Goal: Task Accomplishment & Management: Manage account settings

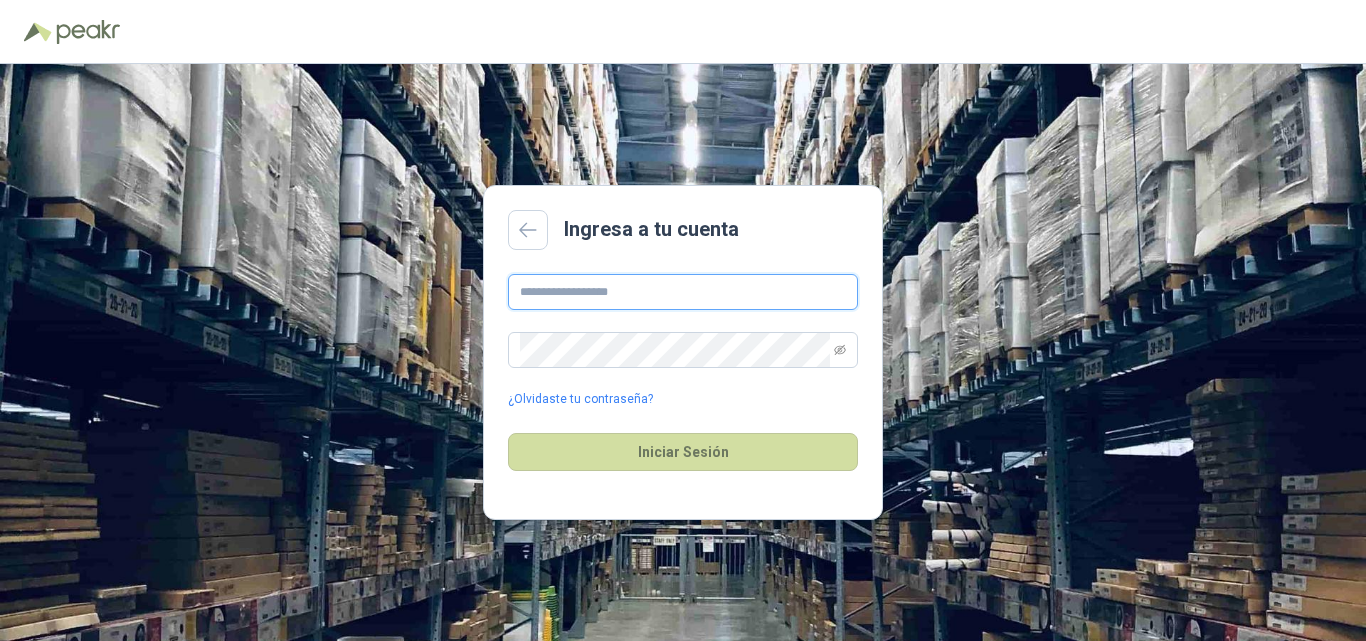
click at [607, 291] on input "text" at bounding box center [683, 292] width 350 height 36
click at [580, 399] on link "¿Olvidaste tu contraseña?" at bounding box center [580, 399] width 145 height 19
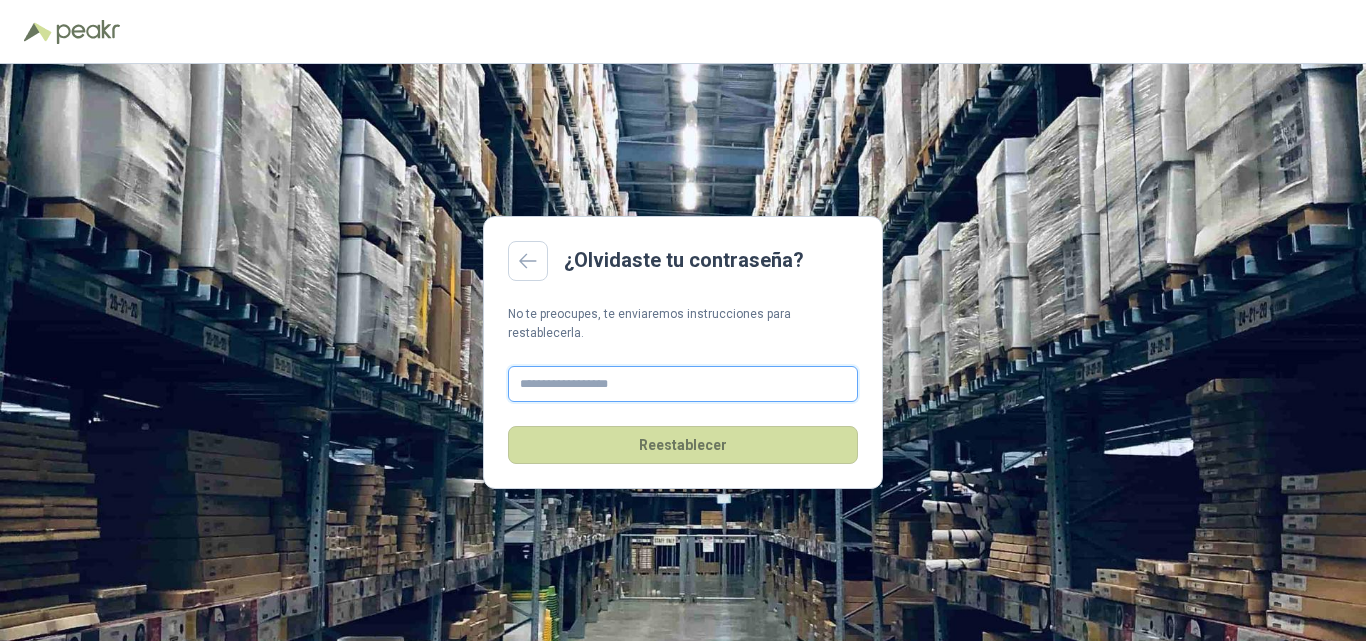
click at [583, 378] on input "text" at bounding box center [683, 384] width 350 height 36
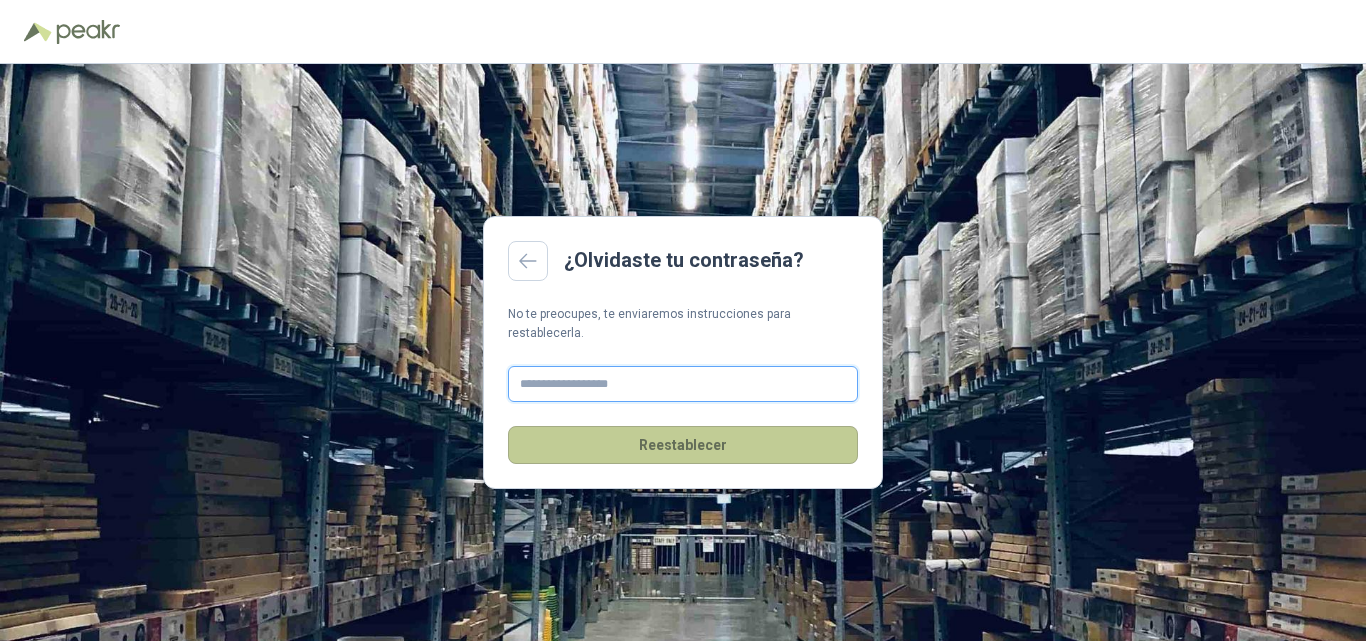
type input "**********"
click at [651, 435] on button "Reestablecer" at bounding box center [683, 445] width 350 height 38
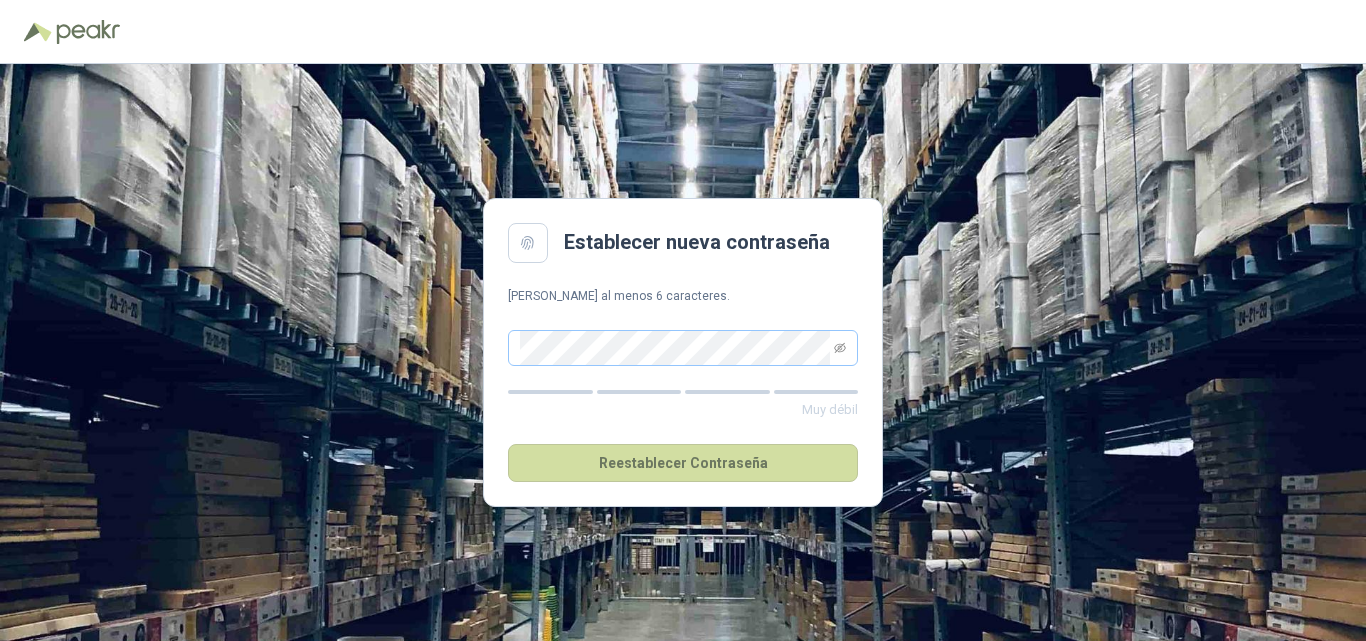
click at [839, 340] on span at bounding box center [840, 348] width 12 height 34
click at [839, 344] on icon "eye-invisible" at bounding box center [840, 348] width 12 height 12
click at [478, 340] on div "Establecer nueva contraseña Debe tener al menos 6 caracteres. Muy fuerte Reesta…" at bounding box center [683, 352] width 1366 height 577
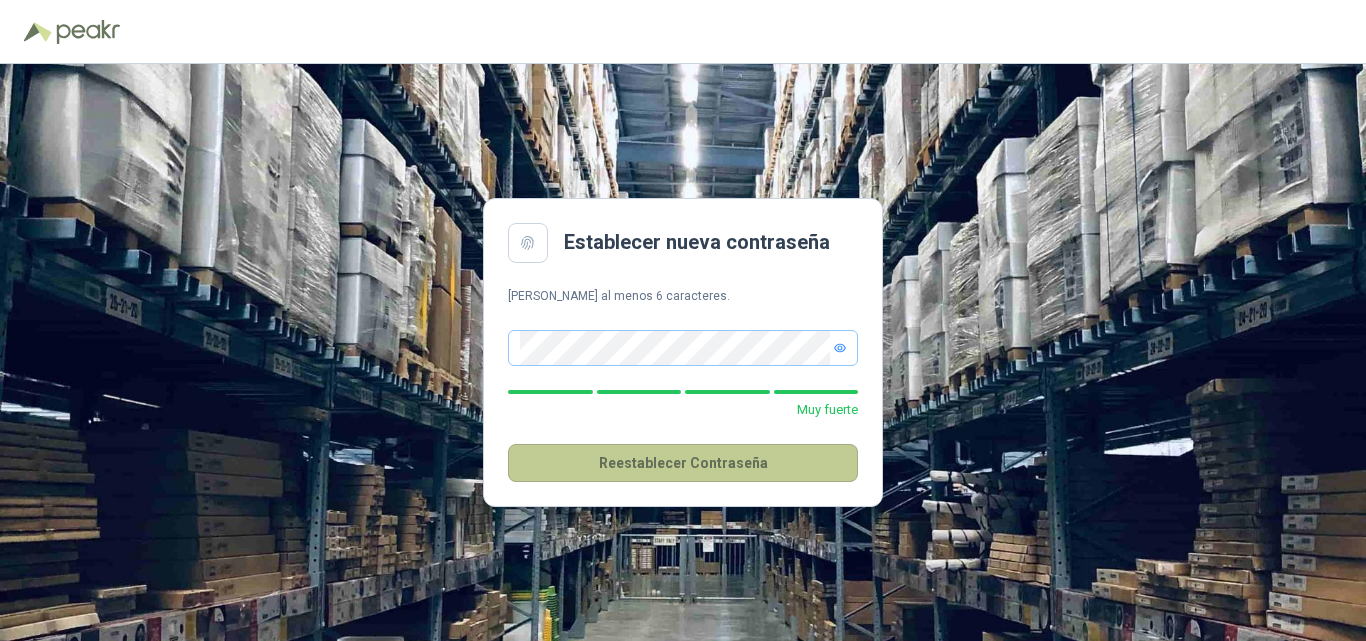
click at [722, 469] on button "Reestablecer Contraseña" at bounding box center [683, 463] width 350 height 38
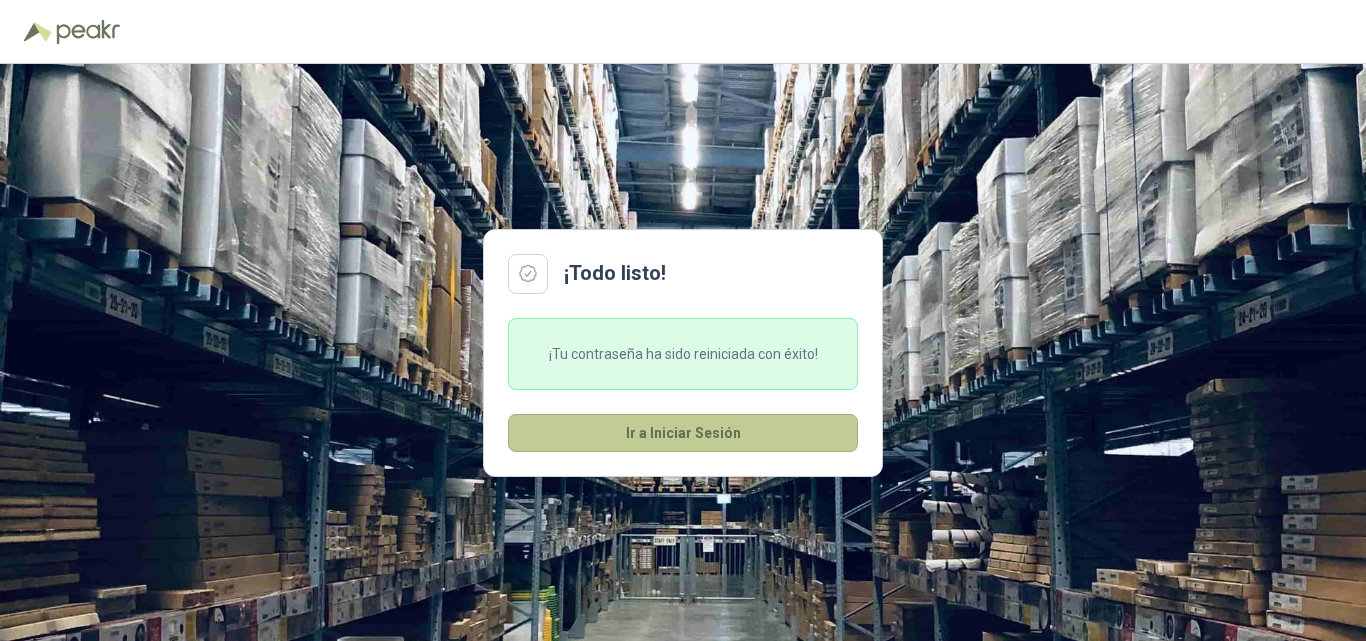
click at [685, 431] on button "Ir a Iniciar Sesión" at bounding box center [683, 433] width 350 height 38
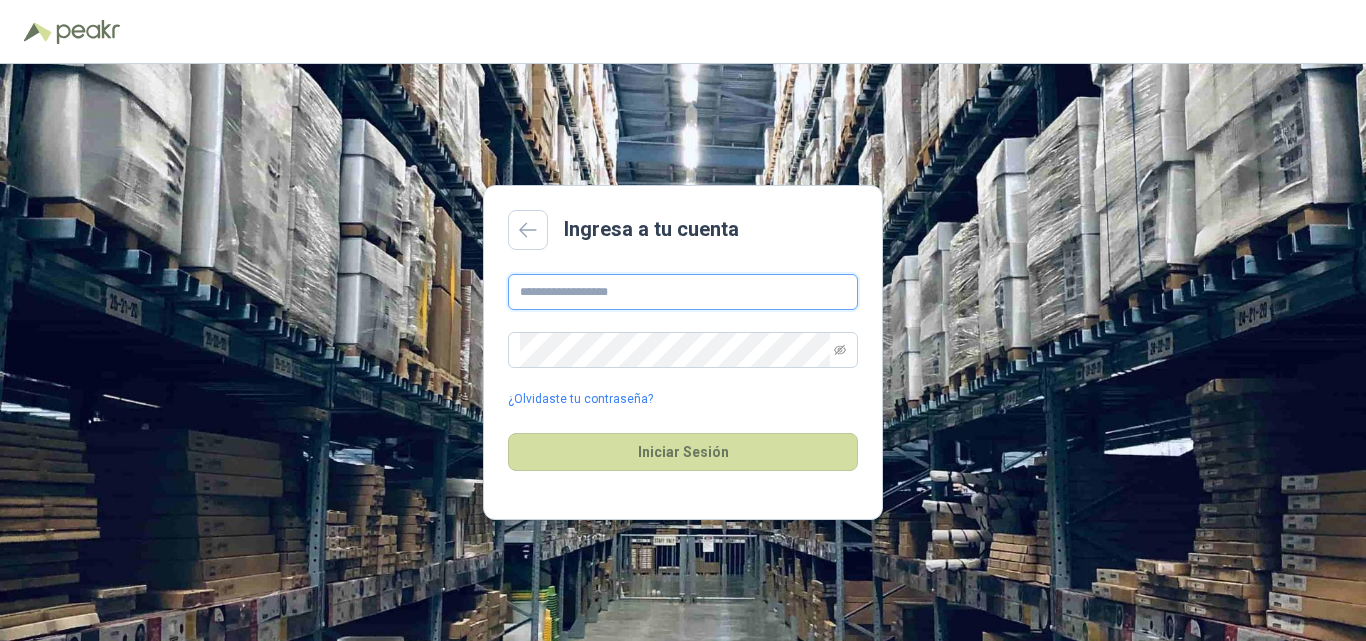
click at [598, 298] on input "text" at bounding box center [683, 292] width 350 height 36
type input "**********"
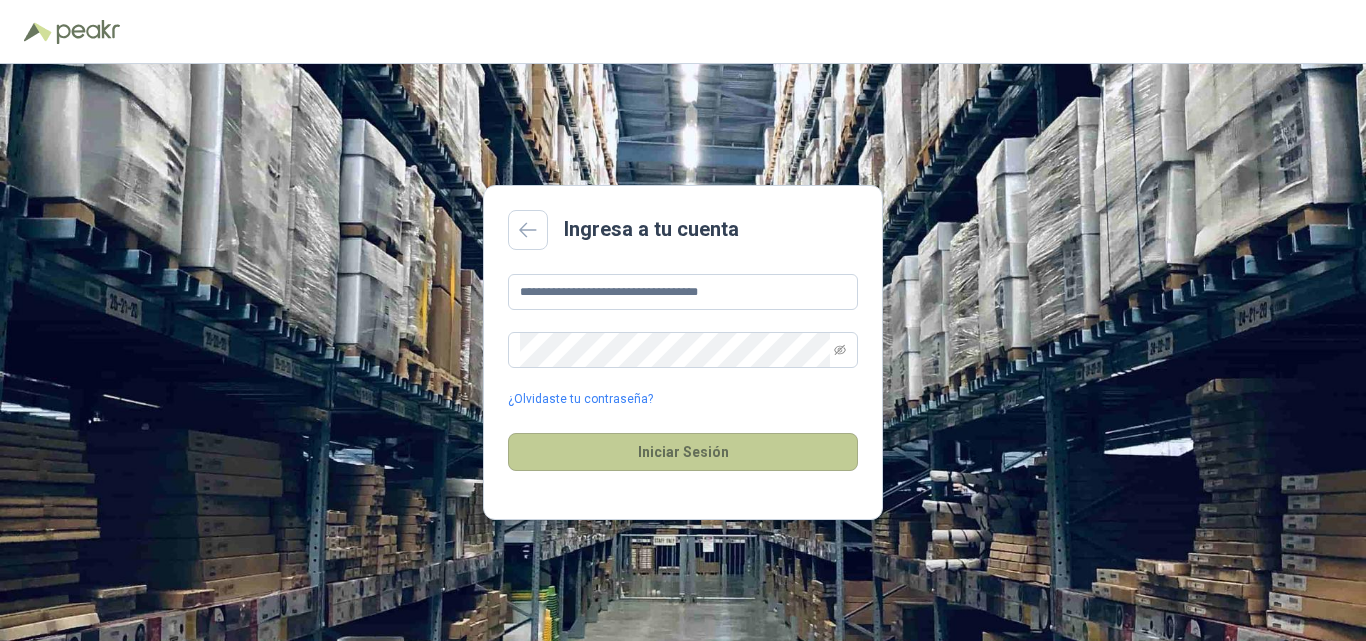
click at [674, 460] on button "Iniciar Sesión" at bounding box center [683, 452] width 350 height 38
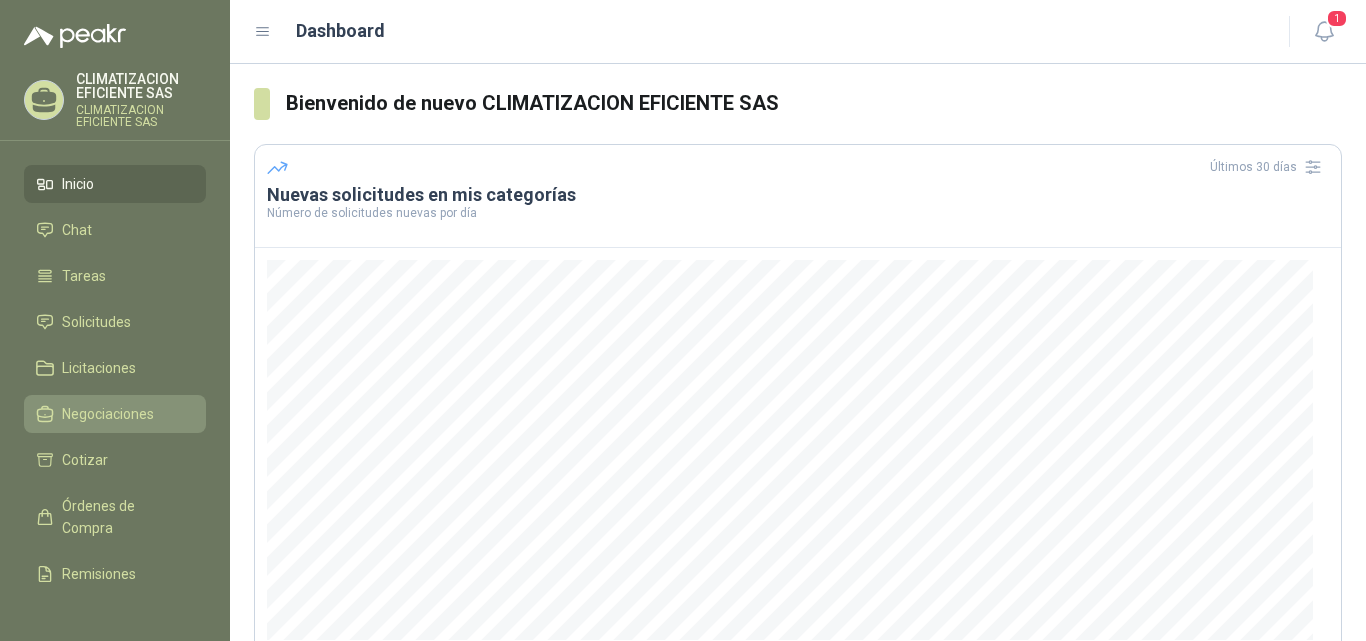
click at [81, 419] on span "Negociaciones" at bounding box center [108, 414] width 92 height 22
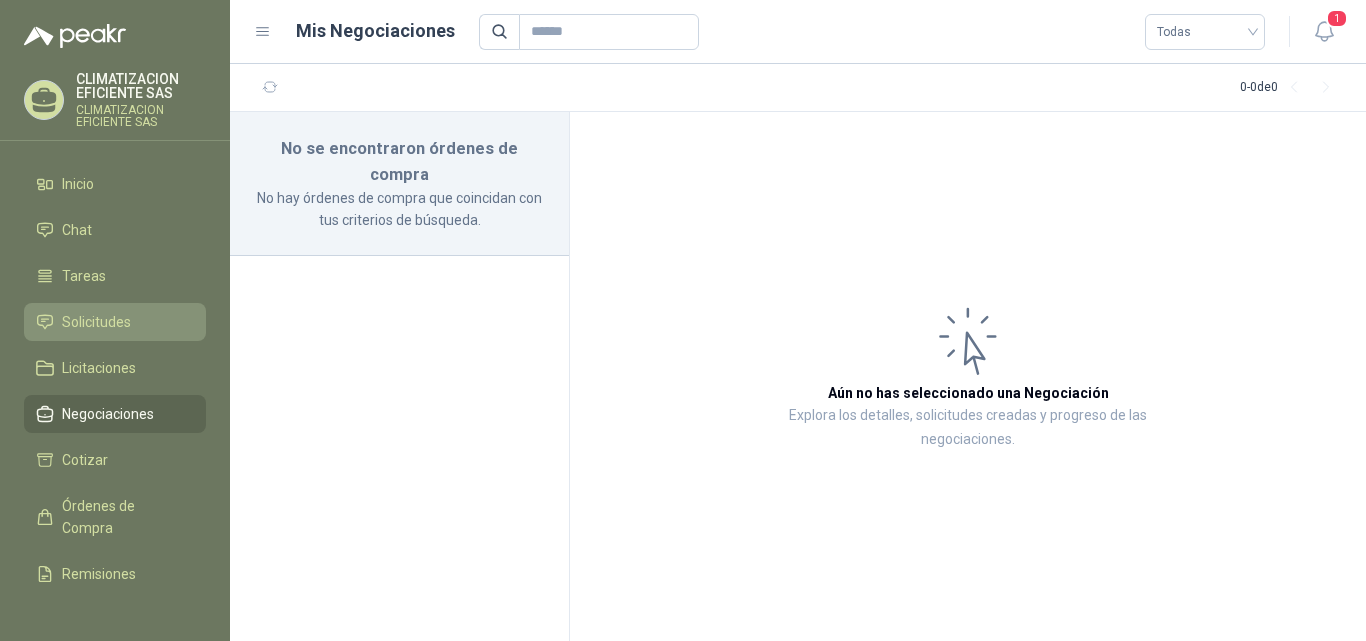
click at [80, 316] on span "Solicitudes" at bounding box center [96, 322] width 69 height 22
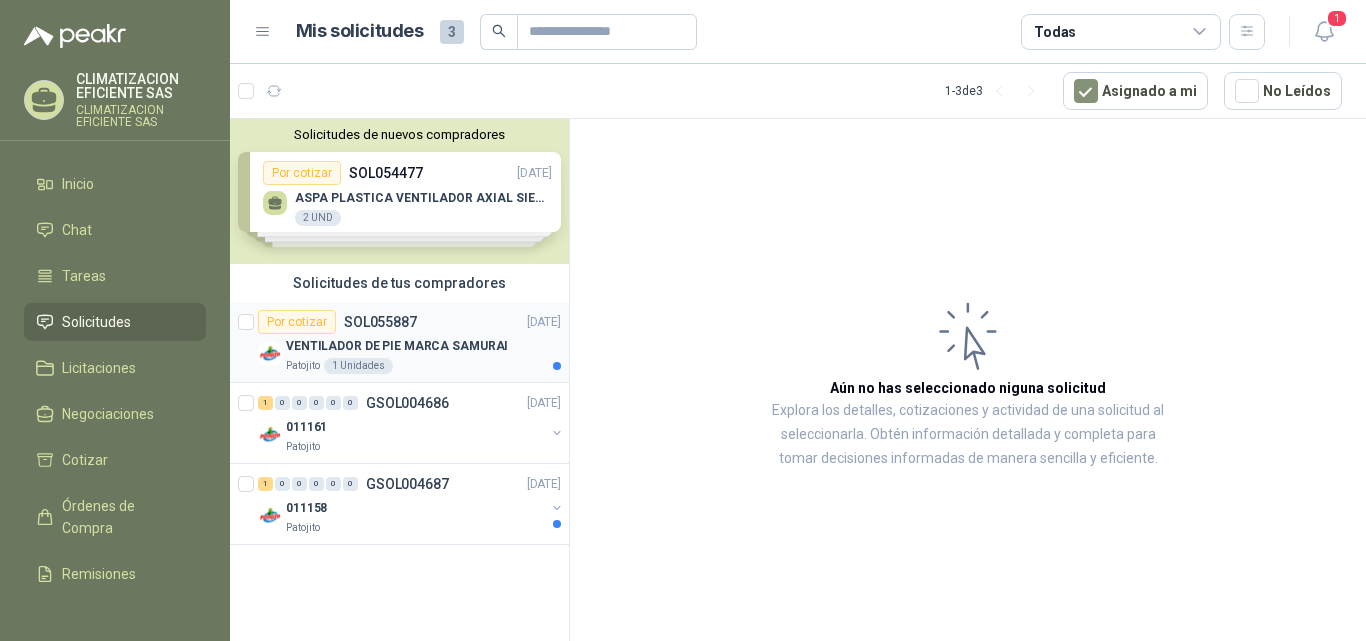
click at [409, 338] on p "VENTILADOR DE PIE MARCA SAMURAI" at bounding box center [397, 346] width 222 height 19
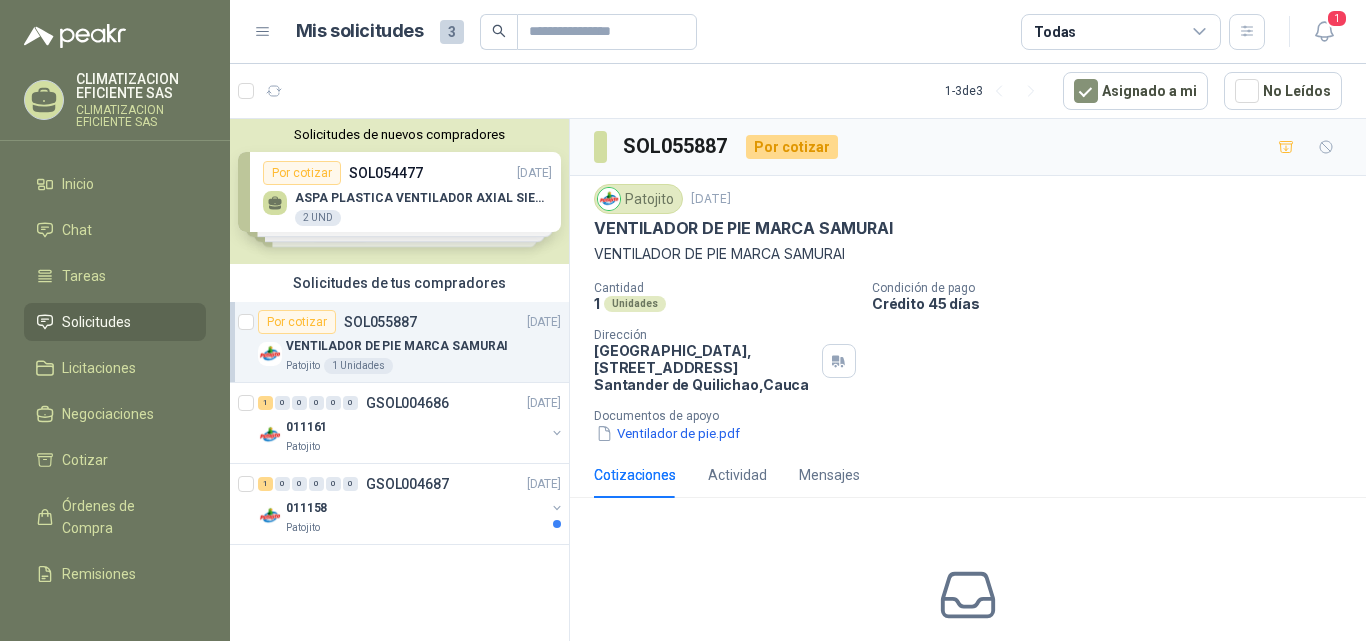
scroll to position [100, 0]
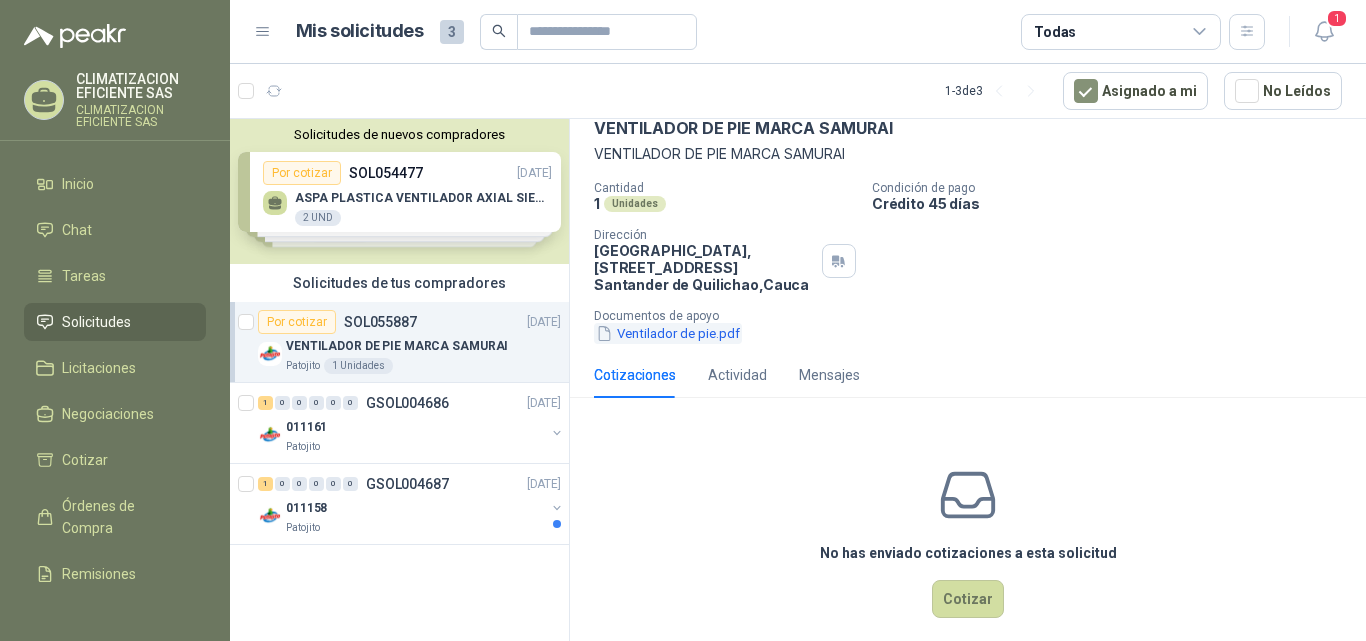
click at [616, 339] on button "Ventilador de pie.pdf" at bounding box center [668, 333] width 148 height 21
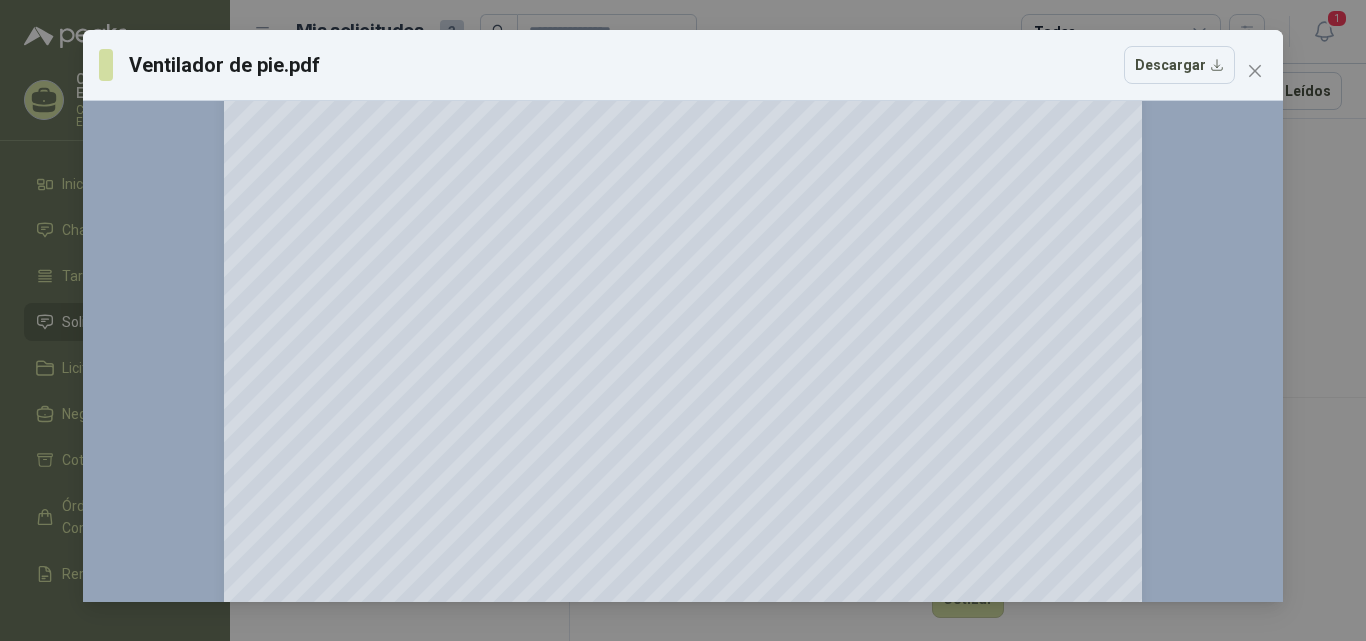
scroll to position [719, 0]
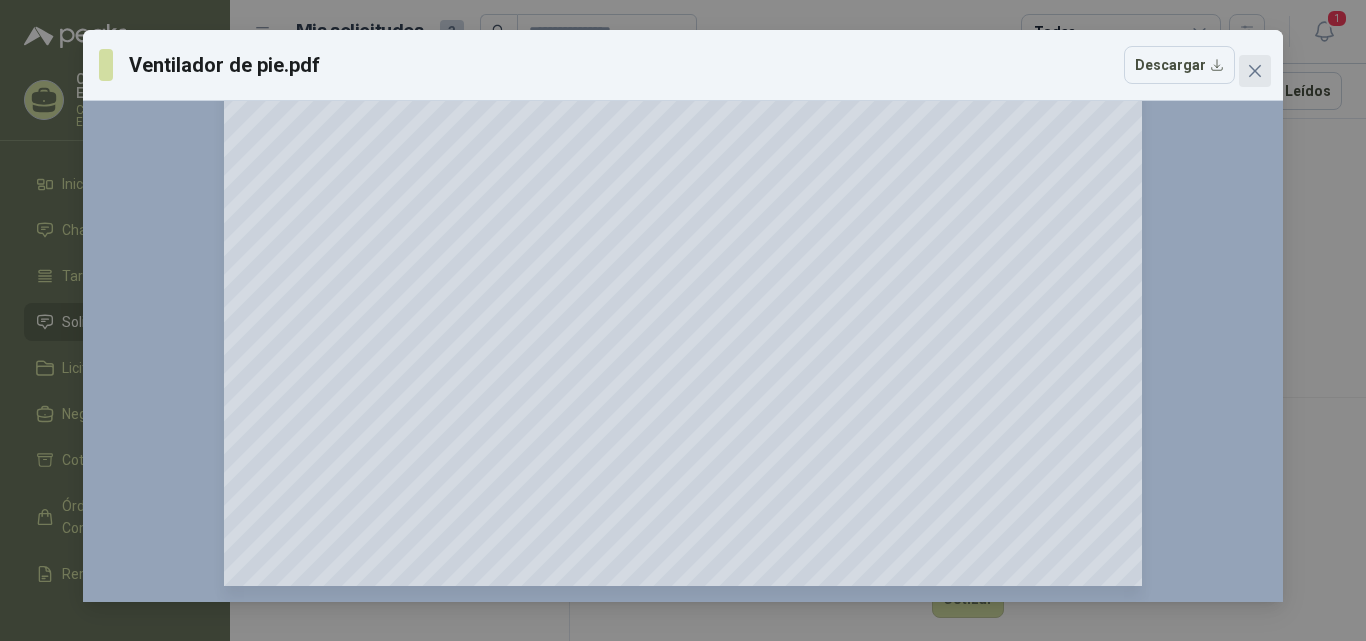
click at [1248, 83] on button "Close" at bounding box center [1255, 71] width 32 height 32
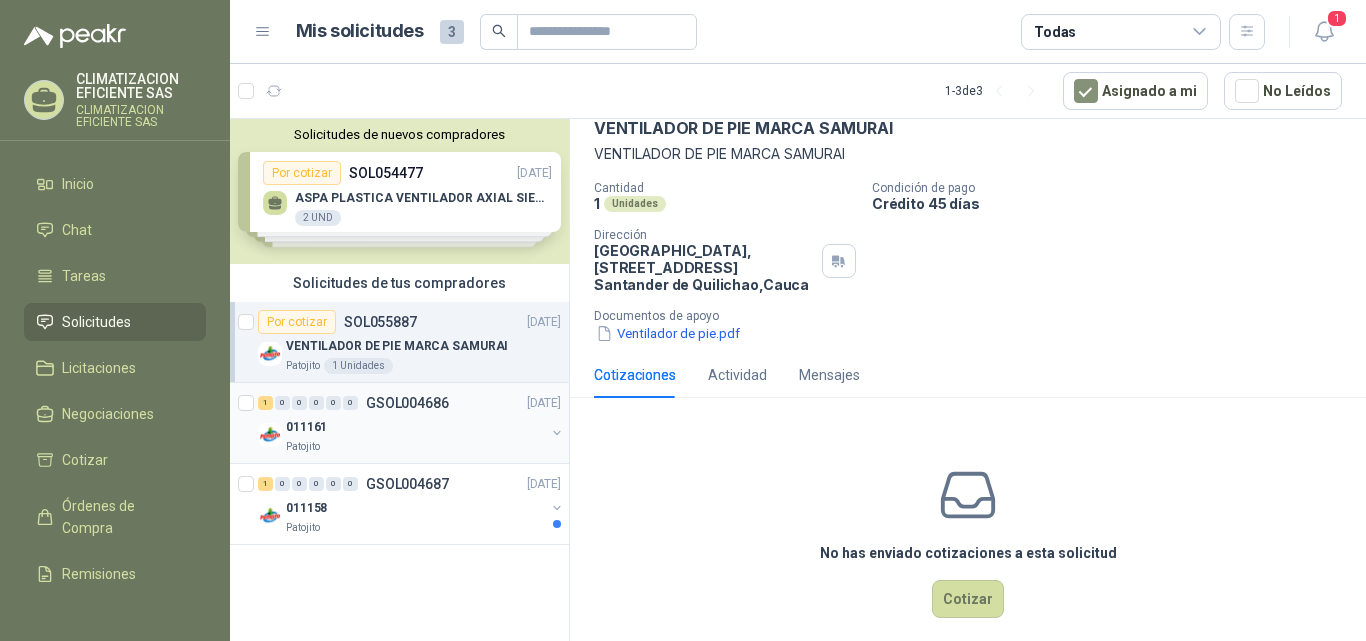
click at [389, 416] on div "011161" at bounding box center [415, 427] width 259 height 24
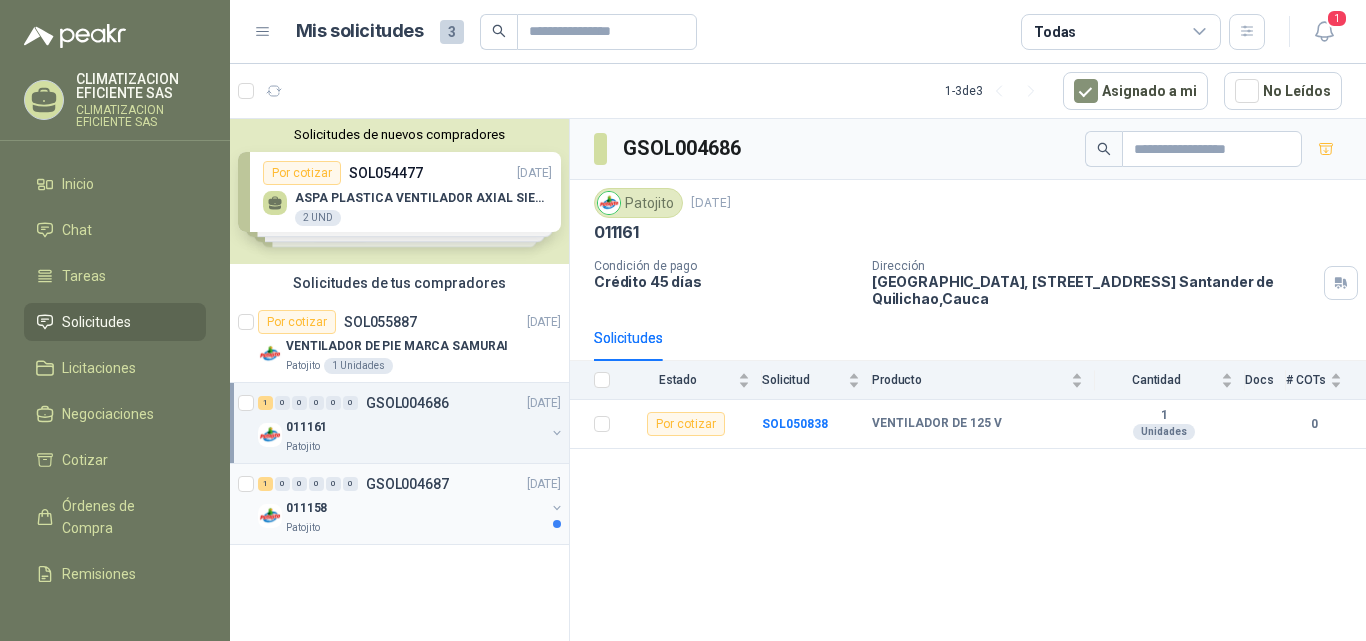
click at [381, 501] on div "011158" at bounding box center [415, 508] width 259 height 24
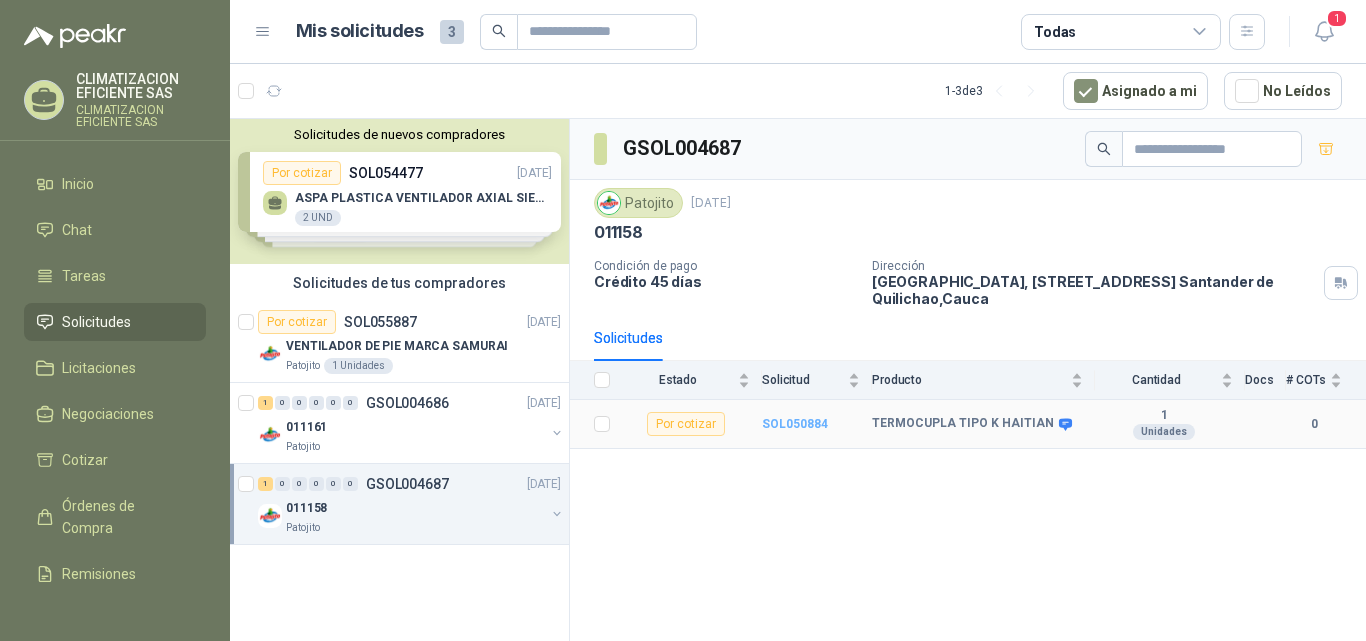
click at [788, 420] on b "SOL050884" at bounding box center [795, 424] width 66 height 14
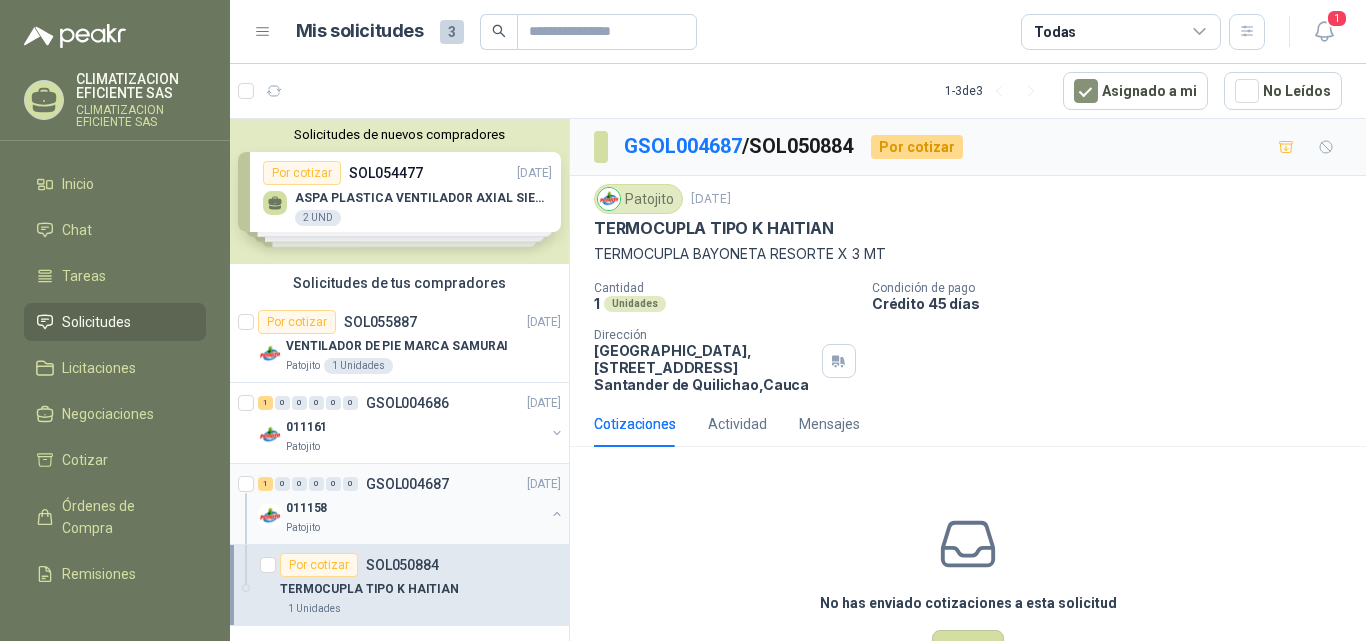
click at [391, 499] on div "011158" at bounding box center [415, 508] width 259 height 24
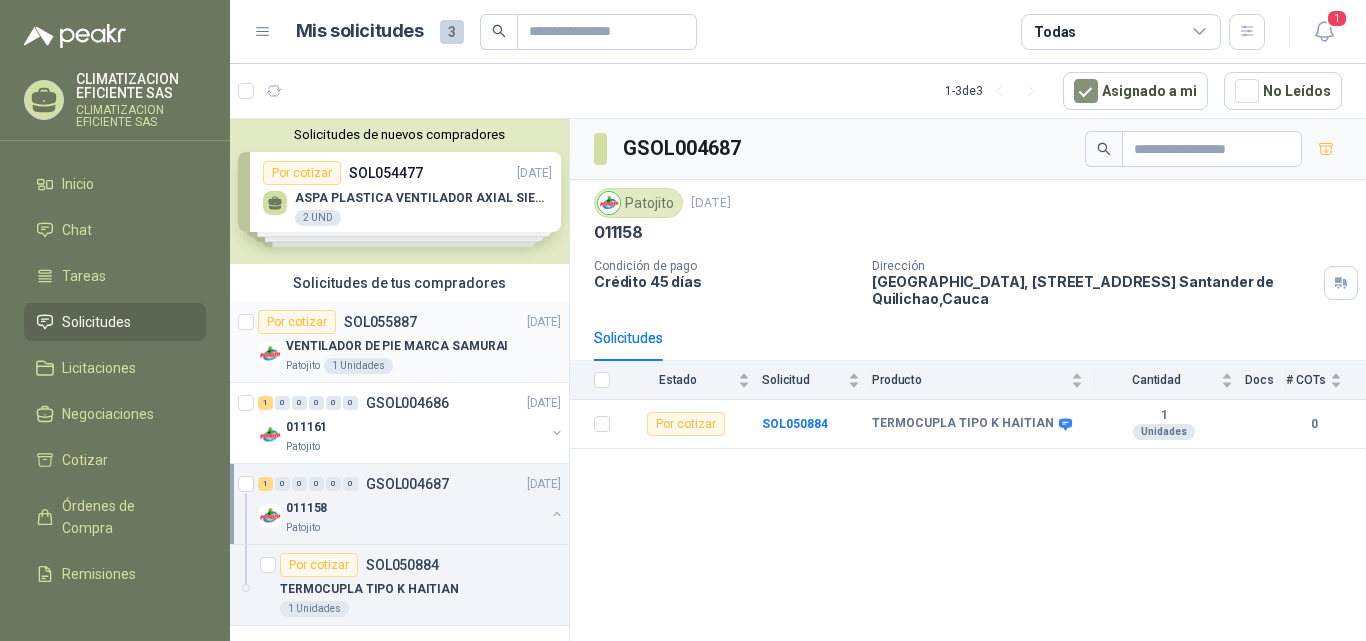
click at [424, 357] on div "VENTILADOR DE PIE MARCA SAMURAI" at bounding box center [423, 346] width 275 height 24
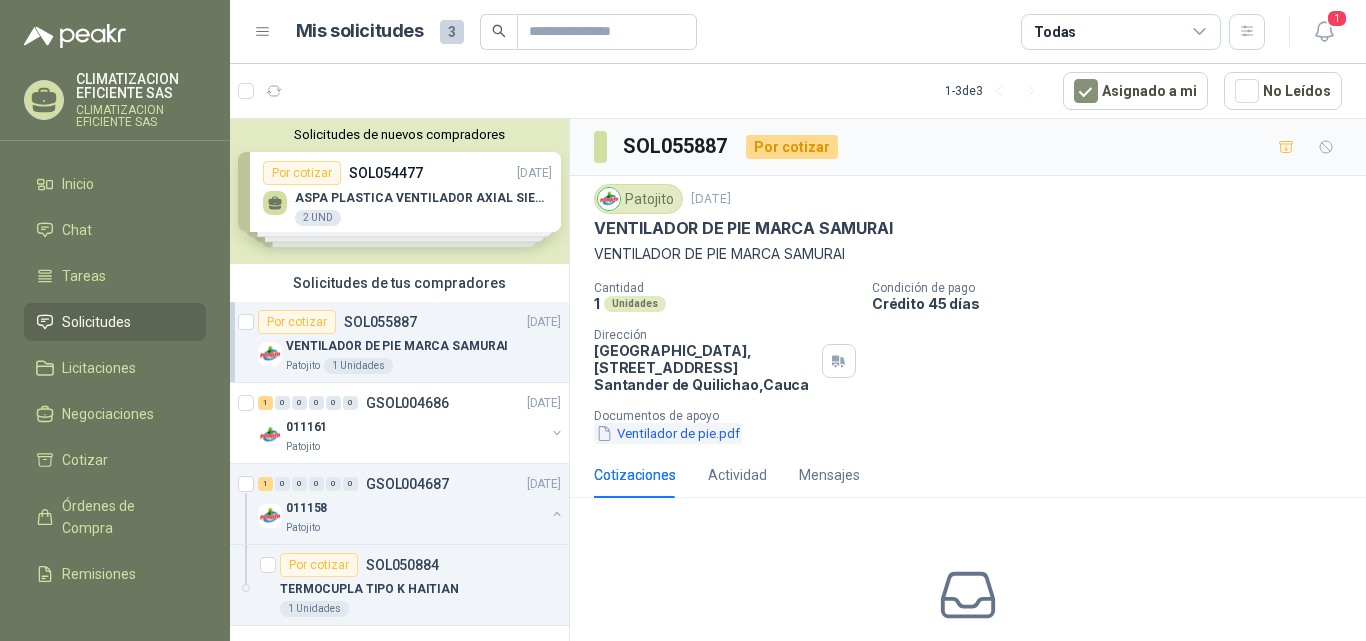
click at [673, 430] on button "Ventilador de pie.pdf" at bounding box center [668, 433] width 148 height 21
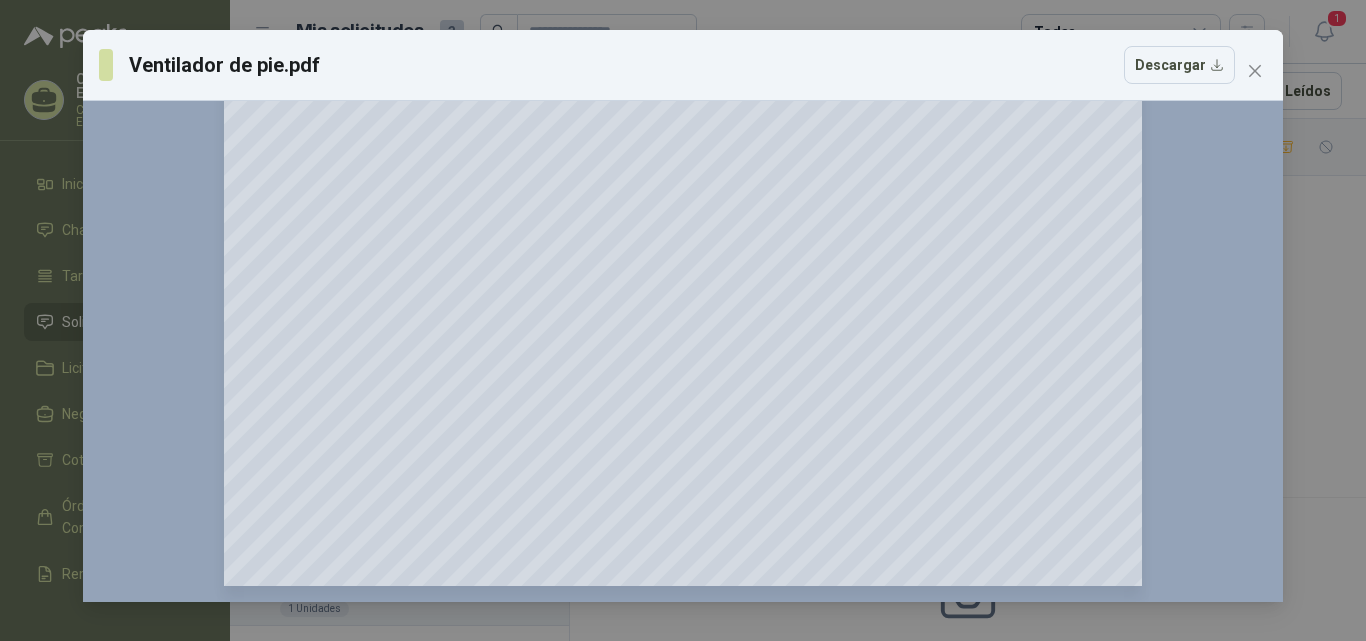
scroll to position [219, 0]
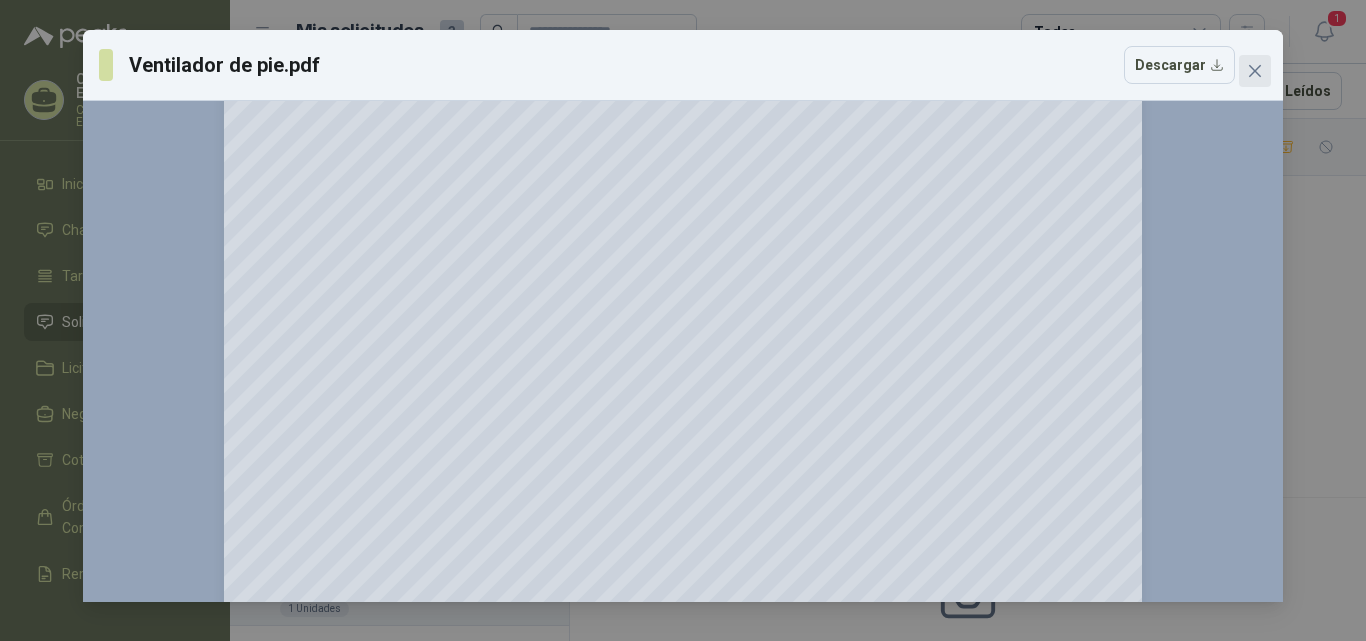
click at [1247, 71] on icon "close" at bounding box center [1255, 71] width 16 height 16
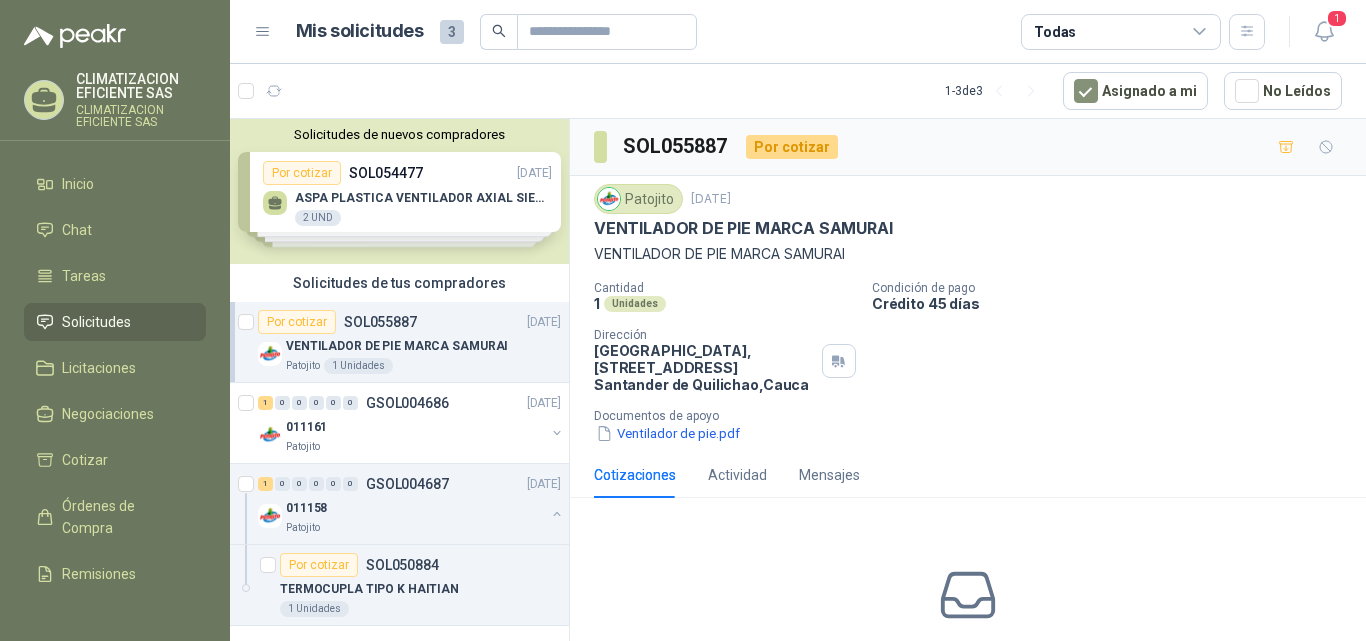
click at [395, 342] on p "VENTILADOR DE PIE MARCA SAMURAI" at bounding box center [397, 346] width 222 height 19
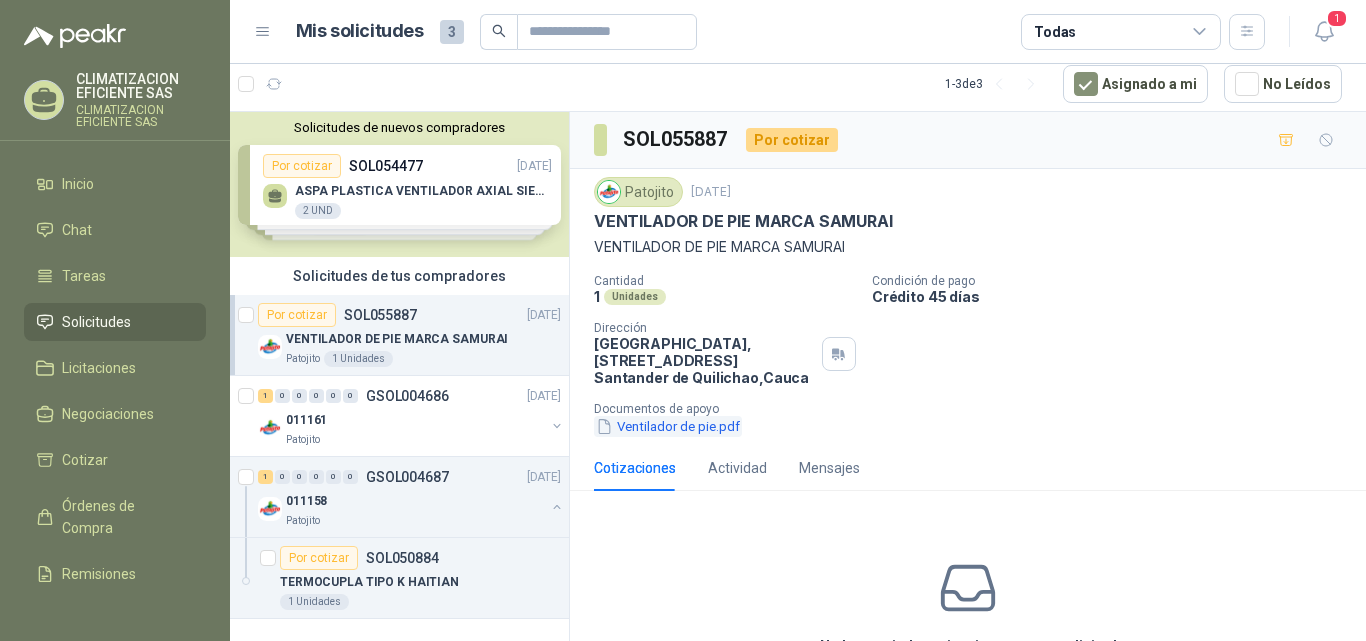
click at [687, 434] on button "Ventilador de pie.pdf" at bounding box center [668, 426] width 148 height 21
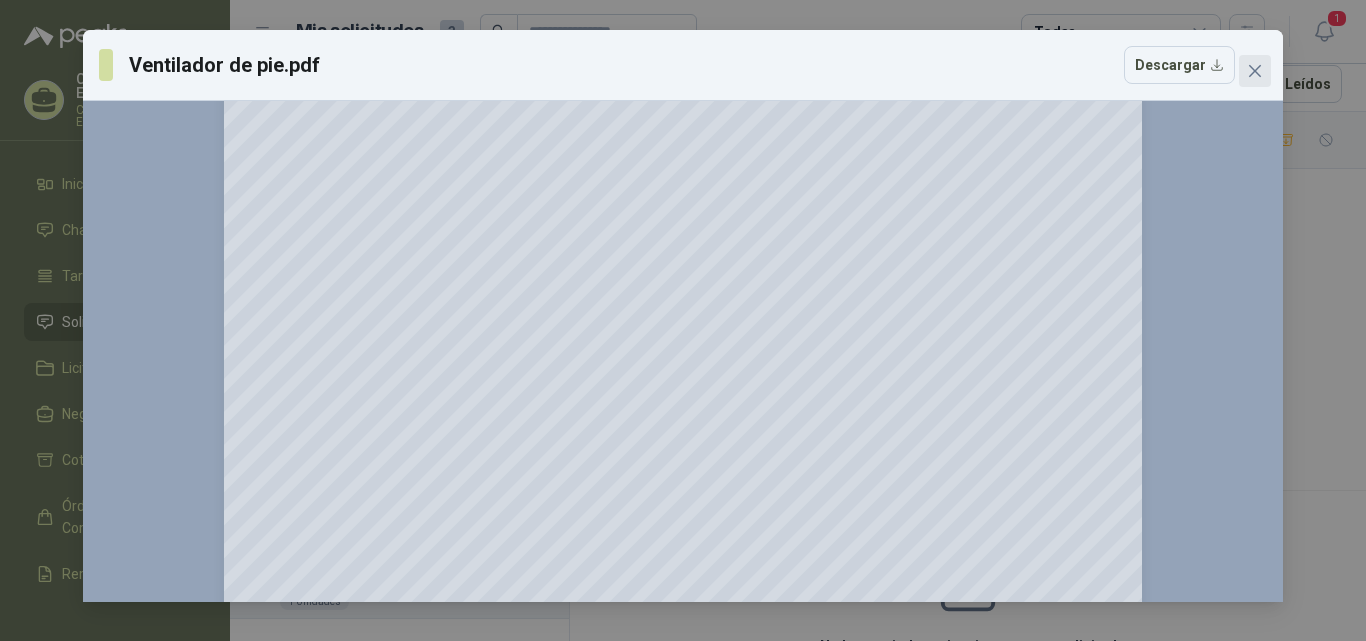
click at [1257, 68] on icon "close" at bounding box center [1255, 71] width 12 height 12
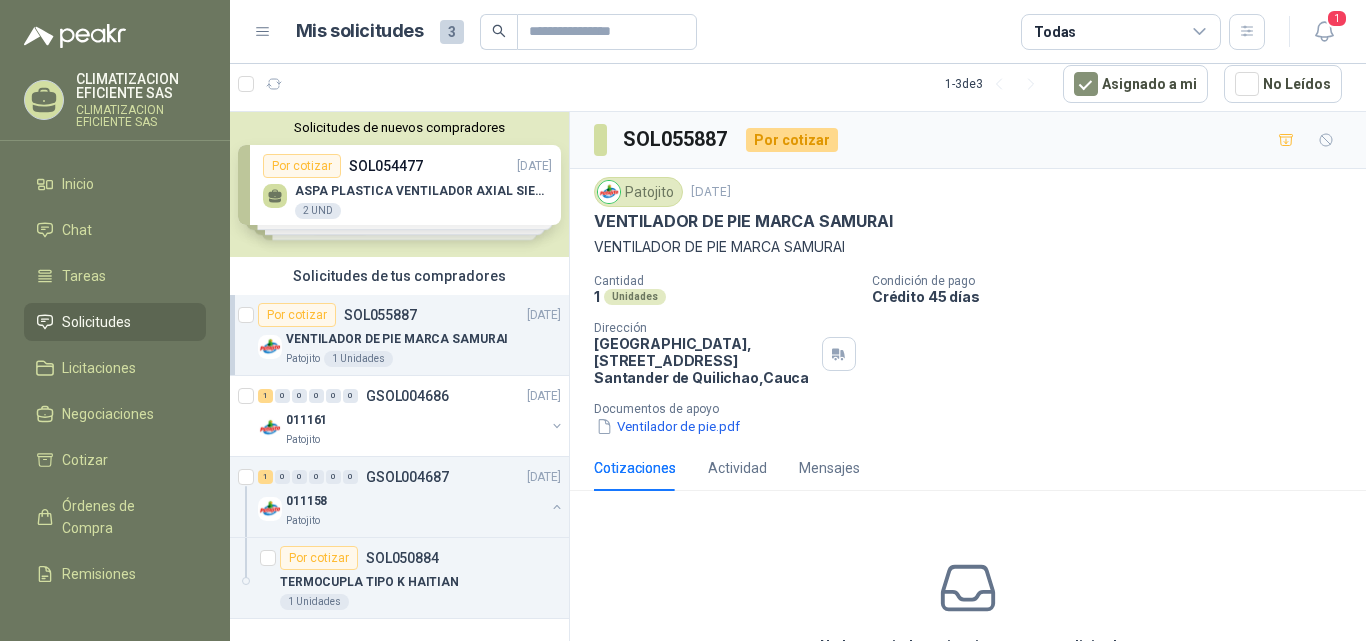
click at [412, 334] on p "VENTILADOR DE PIE MARCA SAMURAI" at bounding box center [397, 339] width 222 height 19
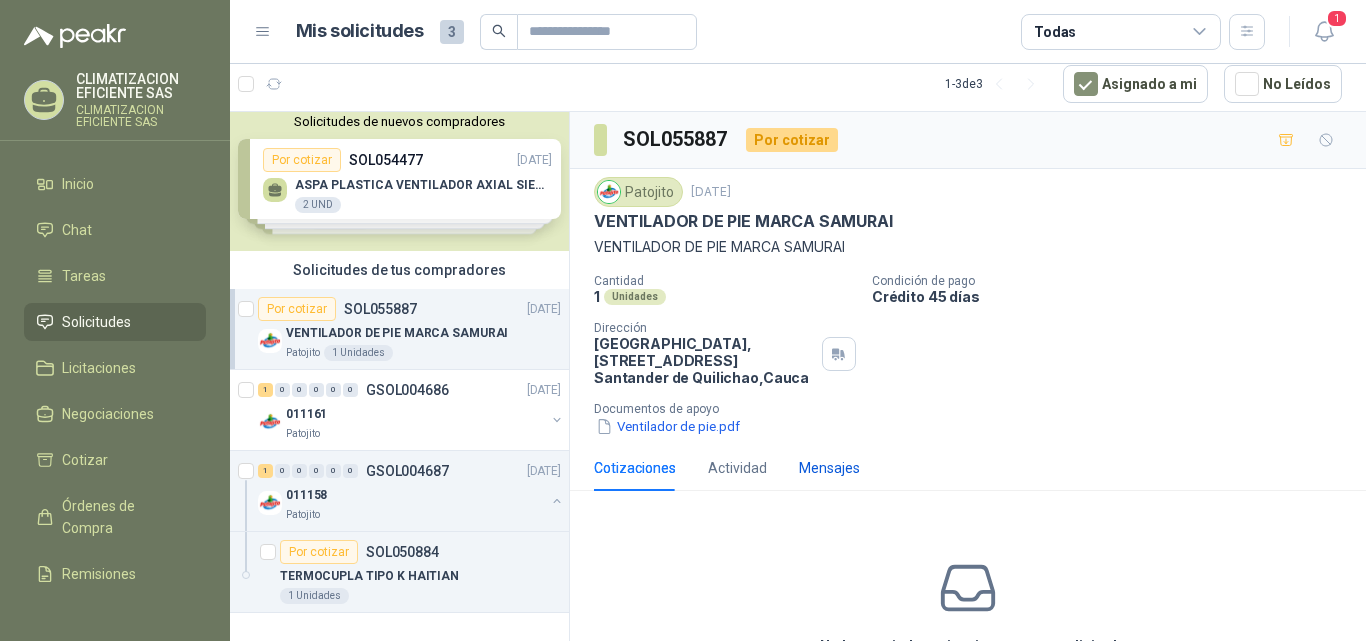
click at [836, 477] on div "Mensajes" at bounding box center [829, 468] width 61 height 22
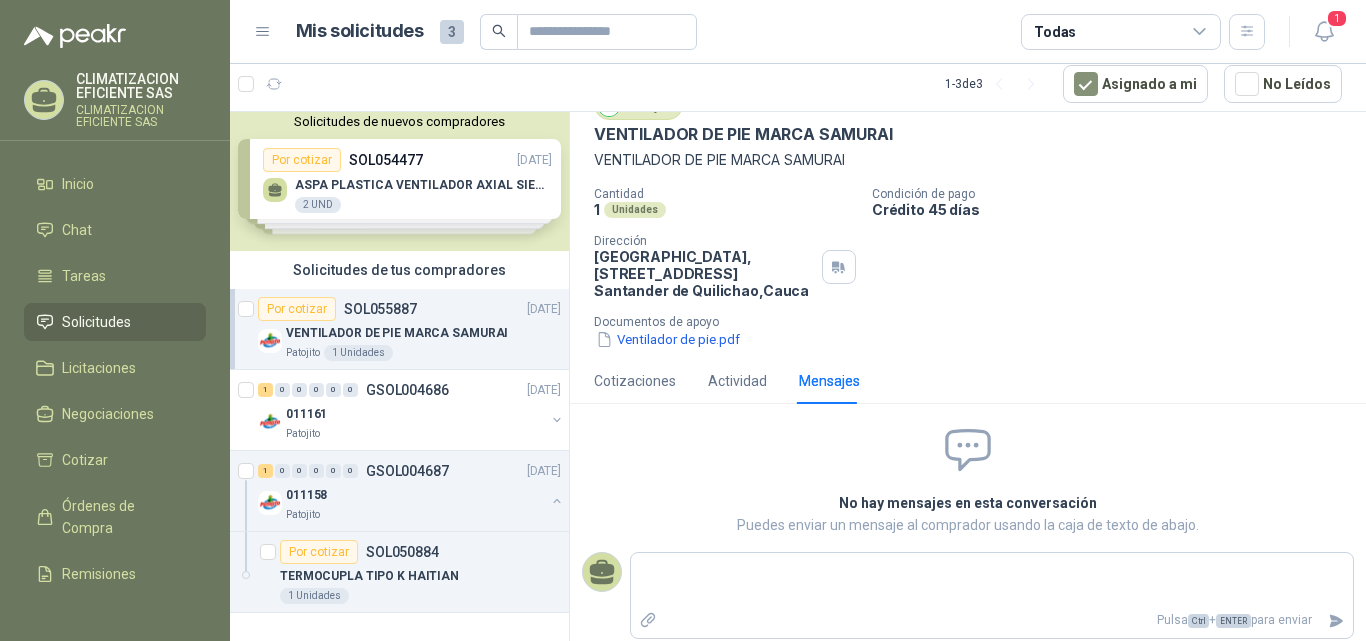
scroll to position [0, 0]
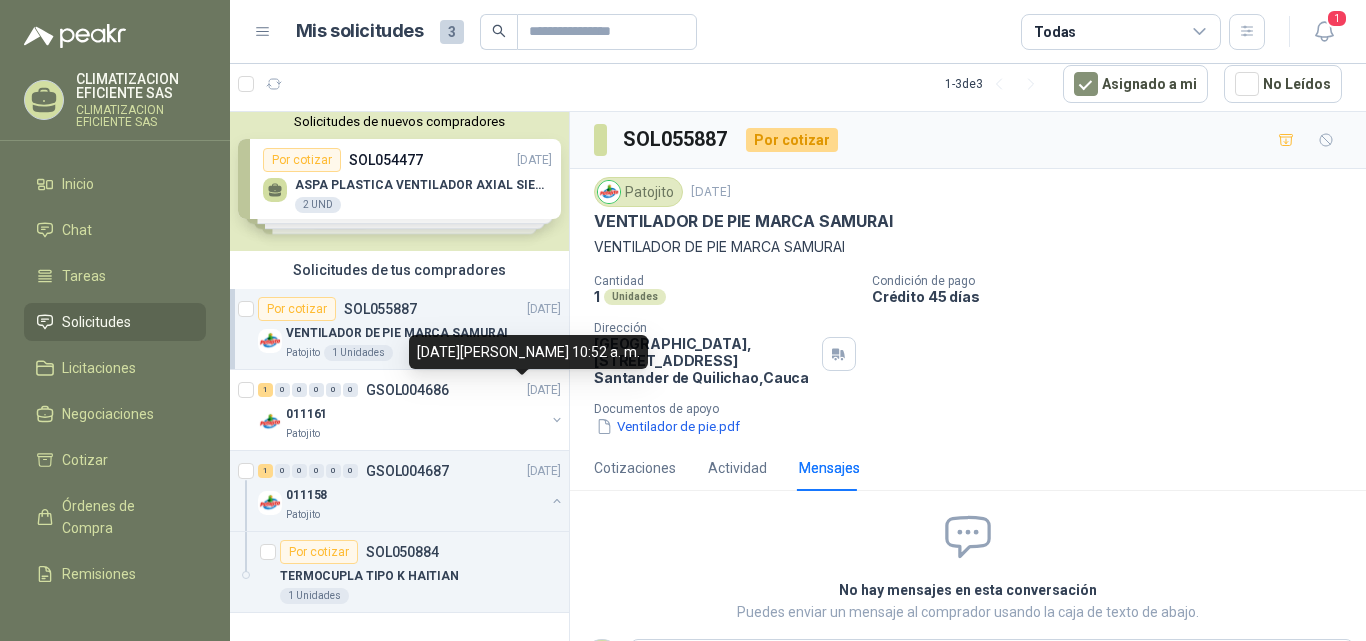
click at [433, 339] on div "01 de agosto de 2025, 10:52 a. m." at bounding box center [528, 352] width 239 height 34
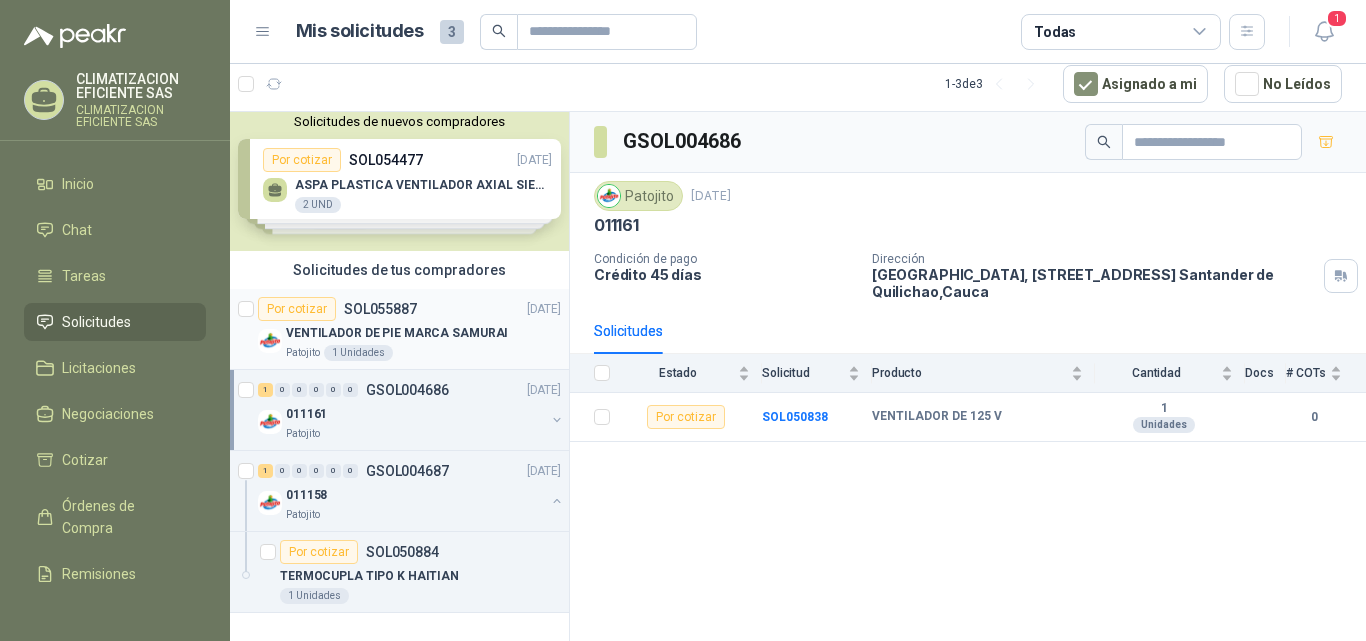
click at [432, 324] on p "VENTILADOR DE PIE MARCA SAMURAI" at bounding box center [397, 333] width 222 height 19
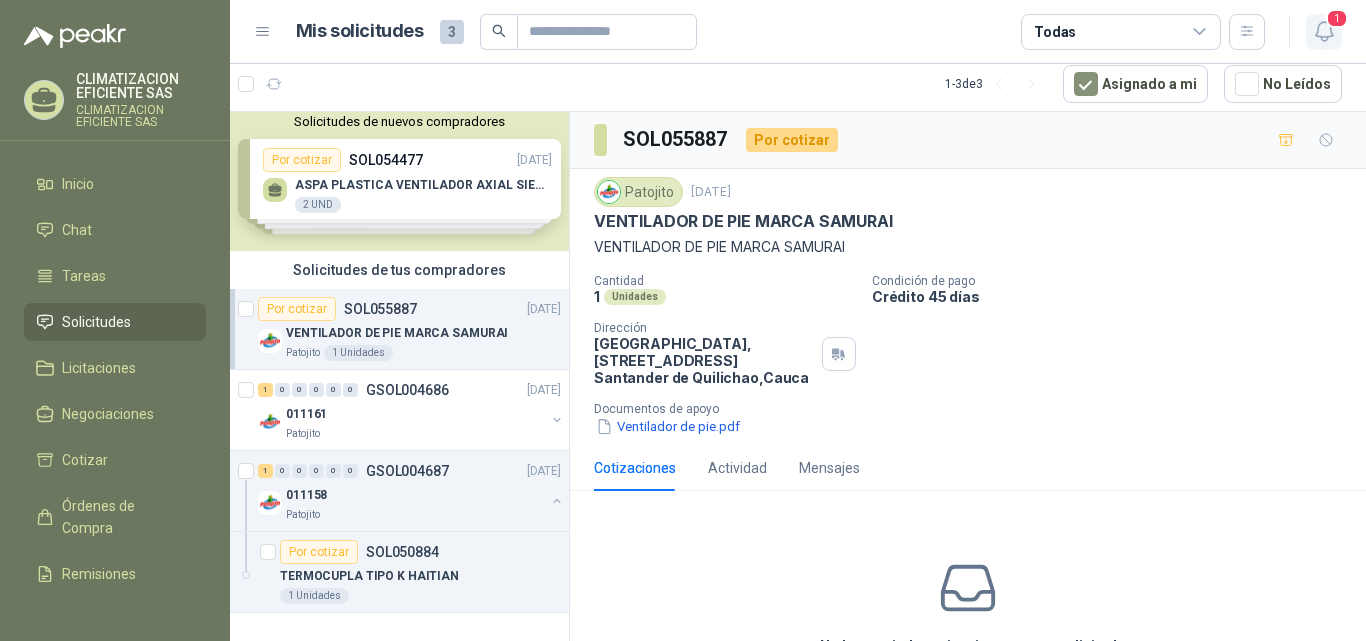
click at [1319, 16] on button "1" at bounding box center [1324, 32] width 36 height 36
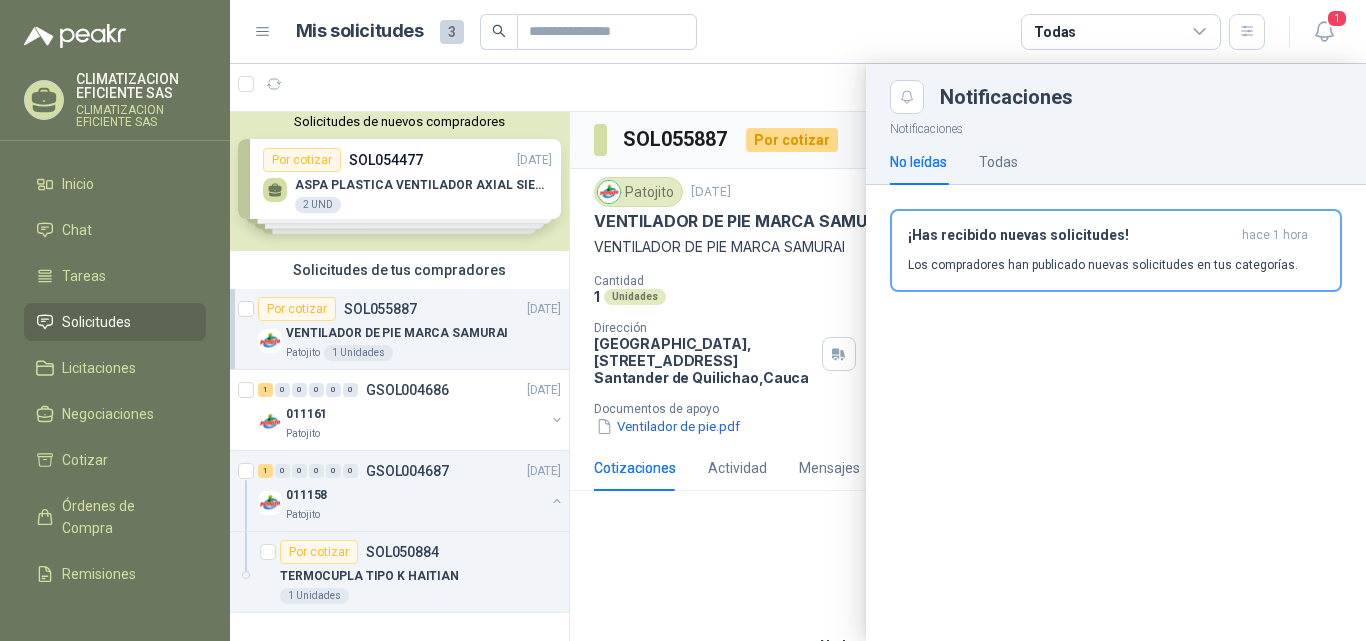
click at [88, 87] on p "CLIMATIZACION EFICIENTE SAS" at bounding box center [141, 86] width 130 height 28
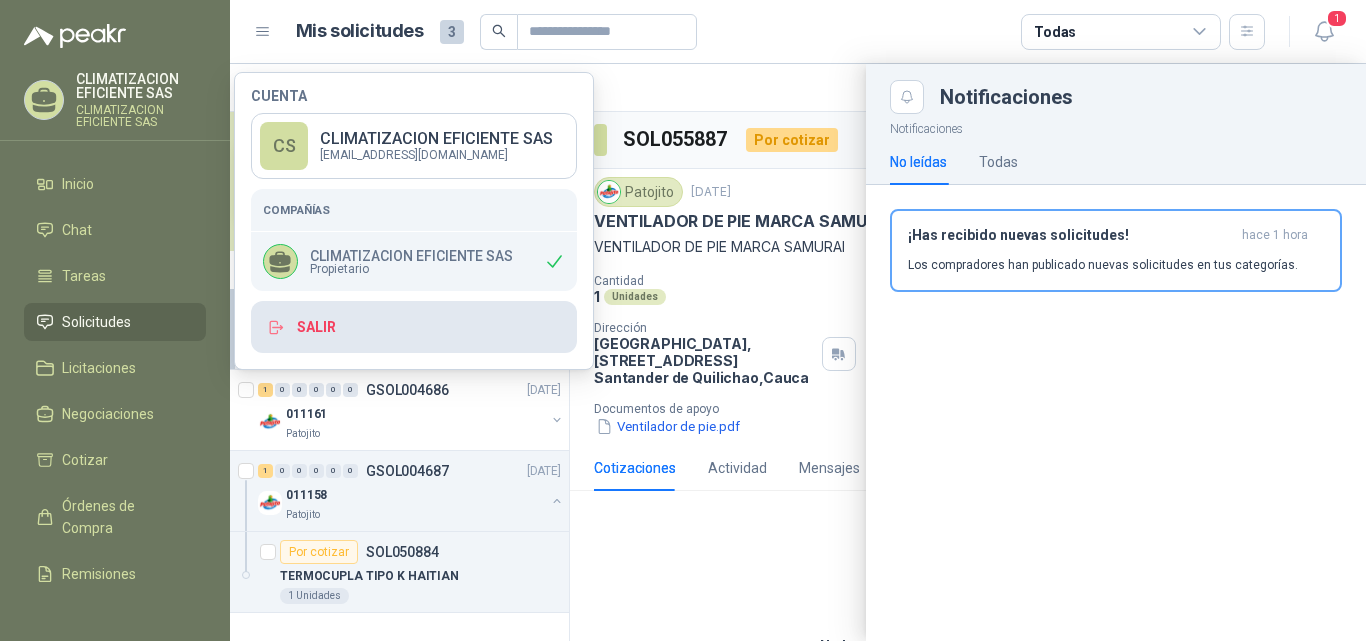
click at [338, 330] on button "Salir" at bounding box center [414, 327] width 326 height 52
